Goal: Information Seeking & Learning: Check status

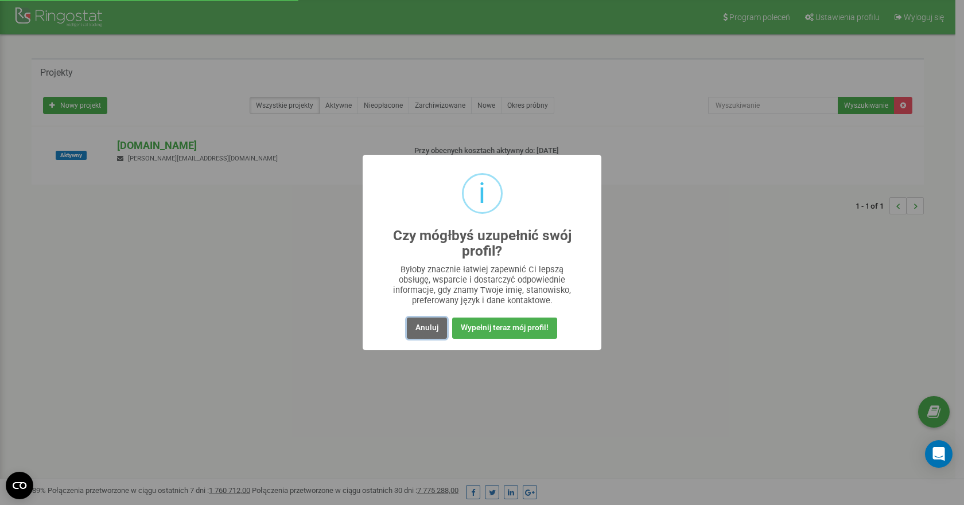
click at [434, 328] on button "Anuluj" at bounding box center [427, 328] width 40 height 21
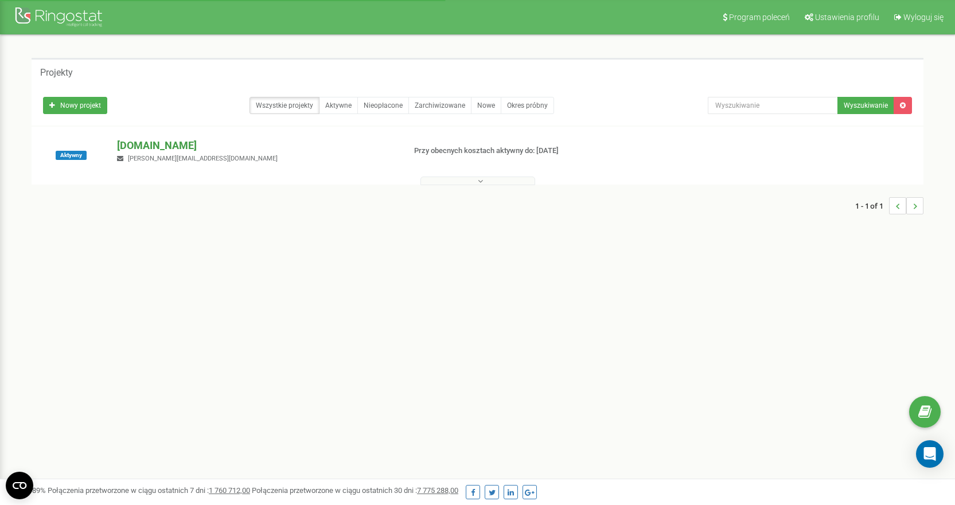
click at [137, 144] on p "[DOMAIN_NAME]" at bounding box center [256, 145] width 278 height 15
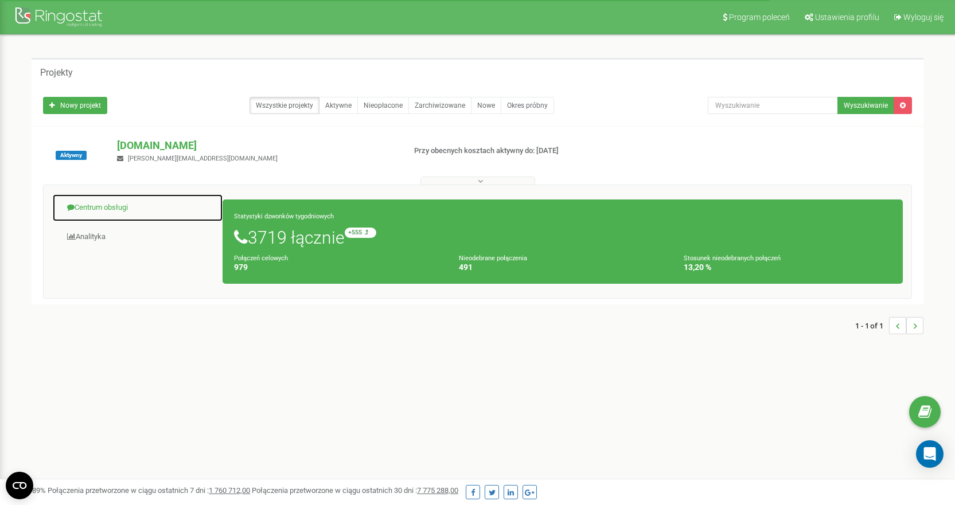
click at [93, 202] on link "Centrum obsługi" at bounding box center [137, 208] width 171 height 28
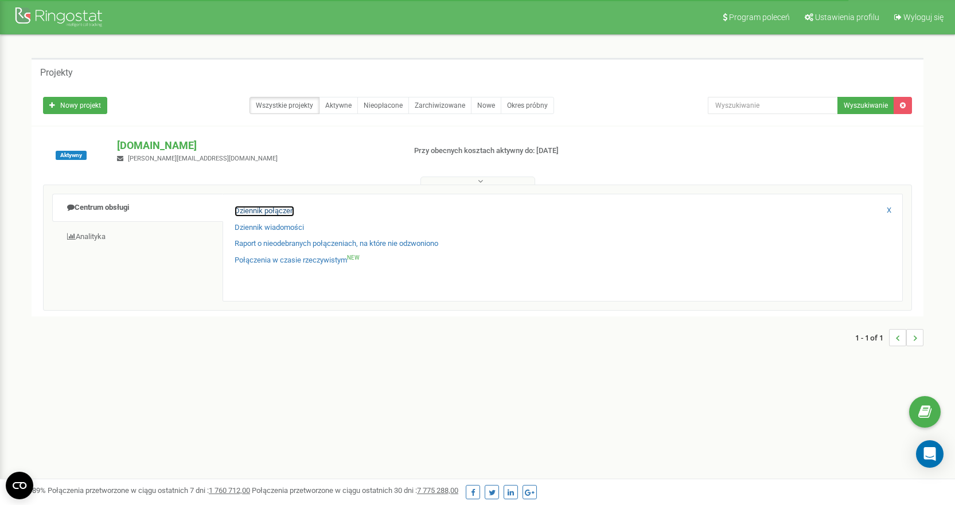
click at [265, 214] on link "Dziennik połączeń" at bounding box center [265, 211] width 60 height 11
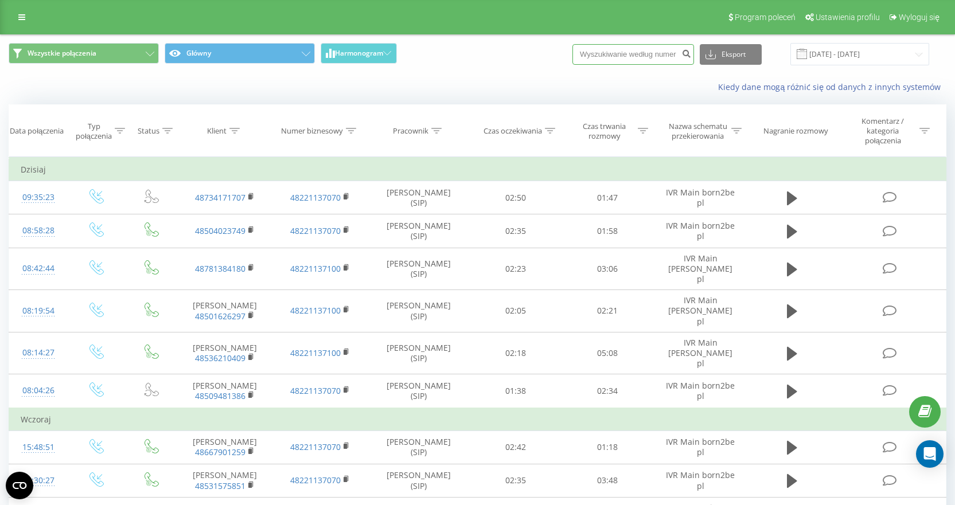
click at [637, 55] on input at bounding box center [634, 54] width 122 height 21
paste input "48501626297"
type input "48501626297"
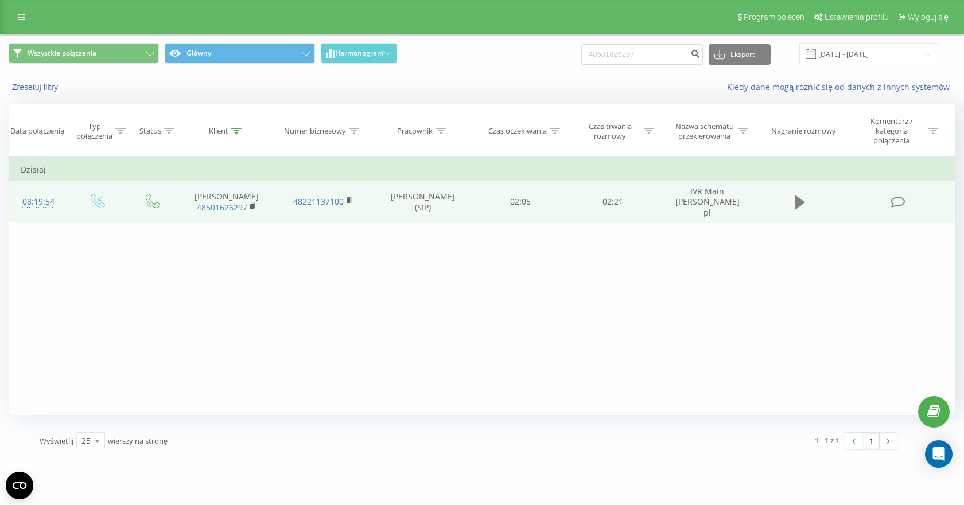
click at [791, 199] on button at bounding box center [799, 202] width 17 height 17
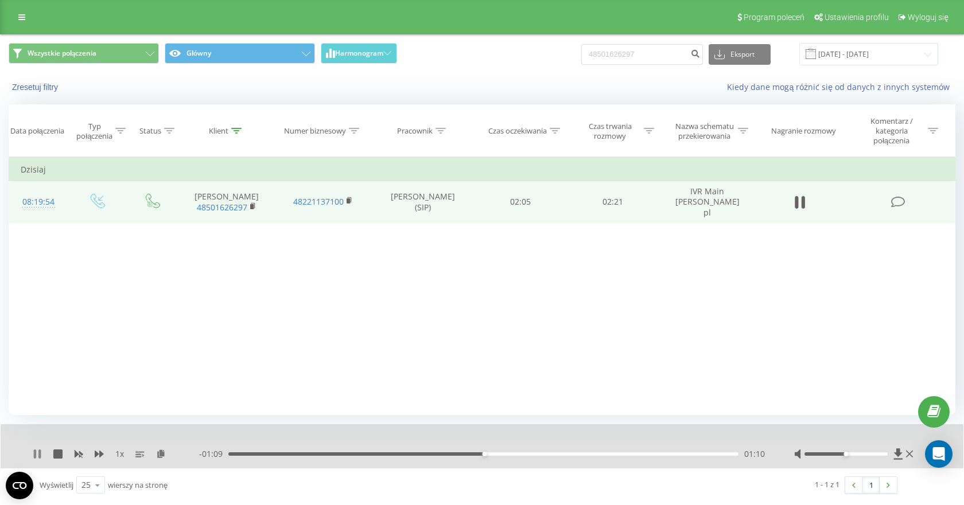
click at [37, 453] on icon at bounding box center [37, 454] width 9 height 9
click at [34, 451] on icon at bounding box center [37, 454] width 7 height 9
drag, startPoint x: 495, startPoint y: 455, endPoint x: 467, endPoint y: 457, distance: 28.2
click at [467, 457] on div "- 02:20 00:00 00:00" at bounding box center [482, 454] width 566 height 11
click at [37, 454] on icon at bounding box center [37, 454] width 9 height 9
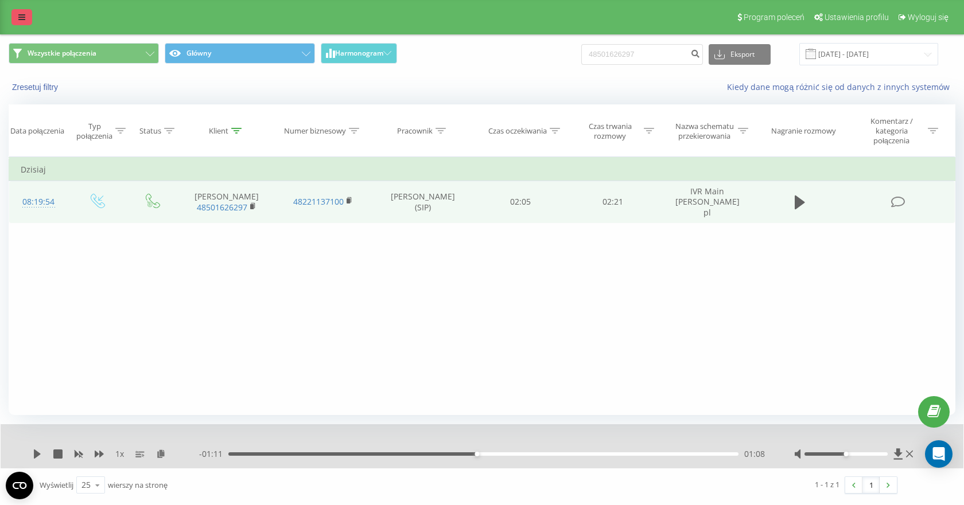
click at [22, 13] on icon at bounding box center [21, 17] width 7 height 8
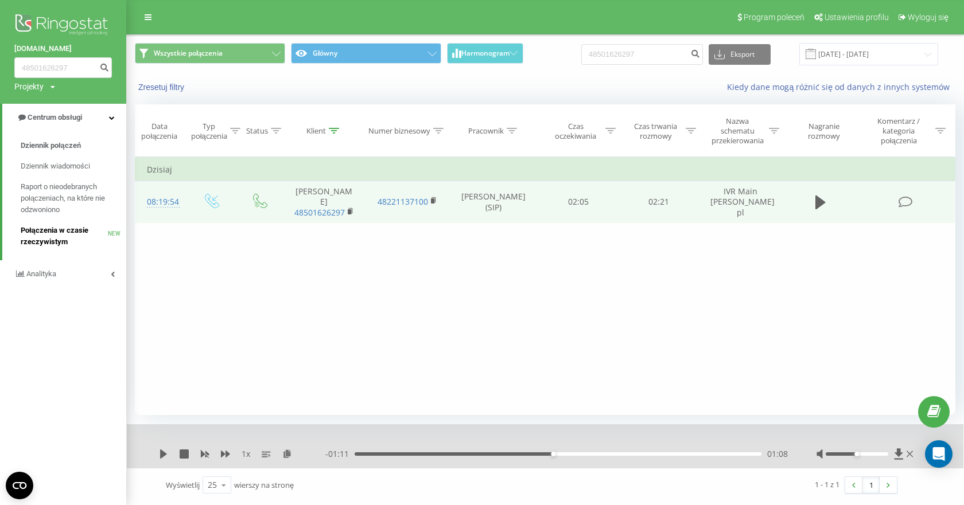
click at [63, 232] on span "Połączenia w czasie rzeczywistym" at bounding box center [64, 236] width 87 height 23
